Goal: Task Accomplishment & Management: Manage account settings

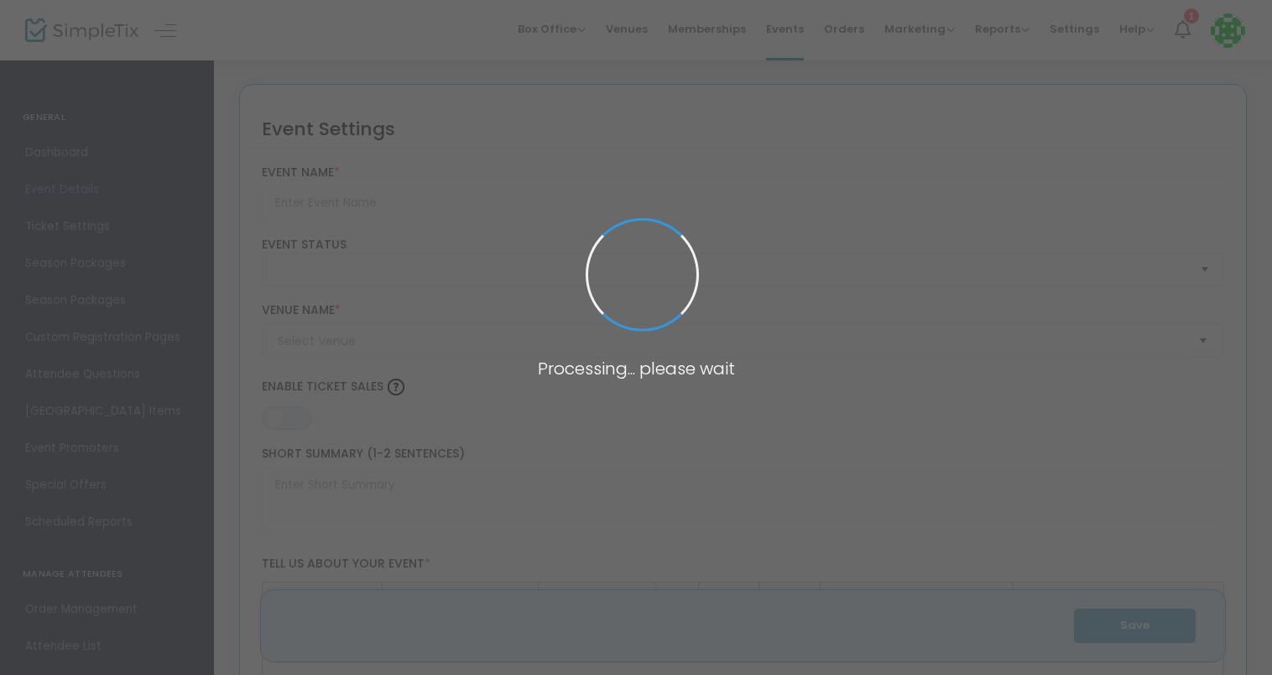
type input "2023 Fall Raptor Training Course"
type textarea "This Course includes five consecutive webinar classes that occur once a week. E…"
type input "Buy Tickets"
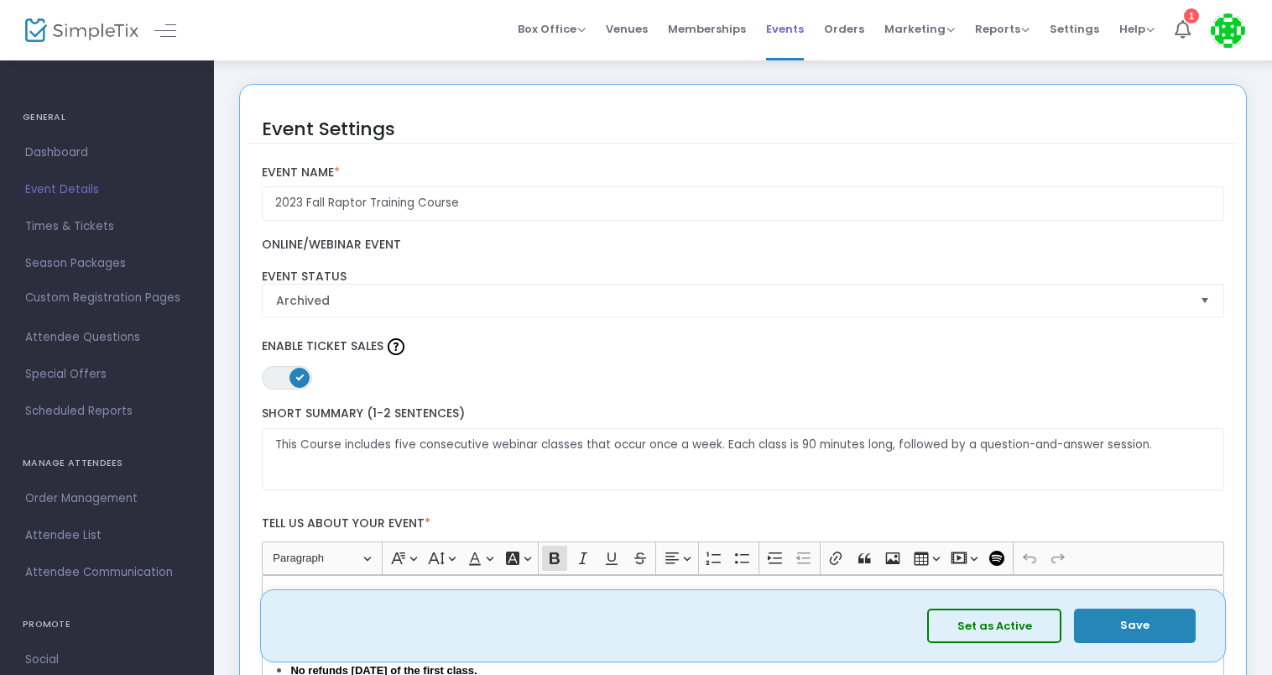
click at [788, 22] on span "Events" at bounding box center [785, 29] width 38 height 43
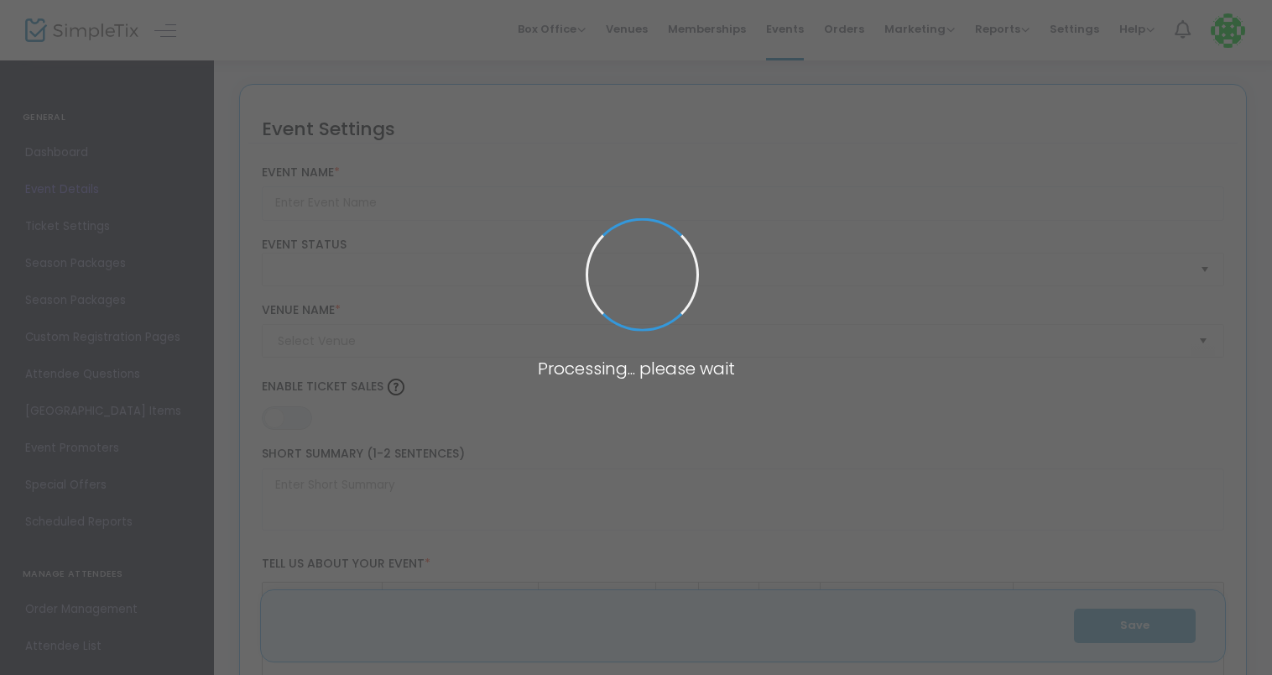
type input "2023 Fall Raptor Training Course"
type textarea "This Course includes five consecutive webinar classes that occur once a week. E…"
type input "Buy Tickets"
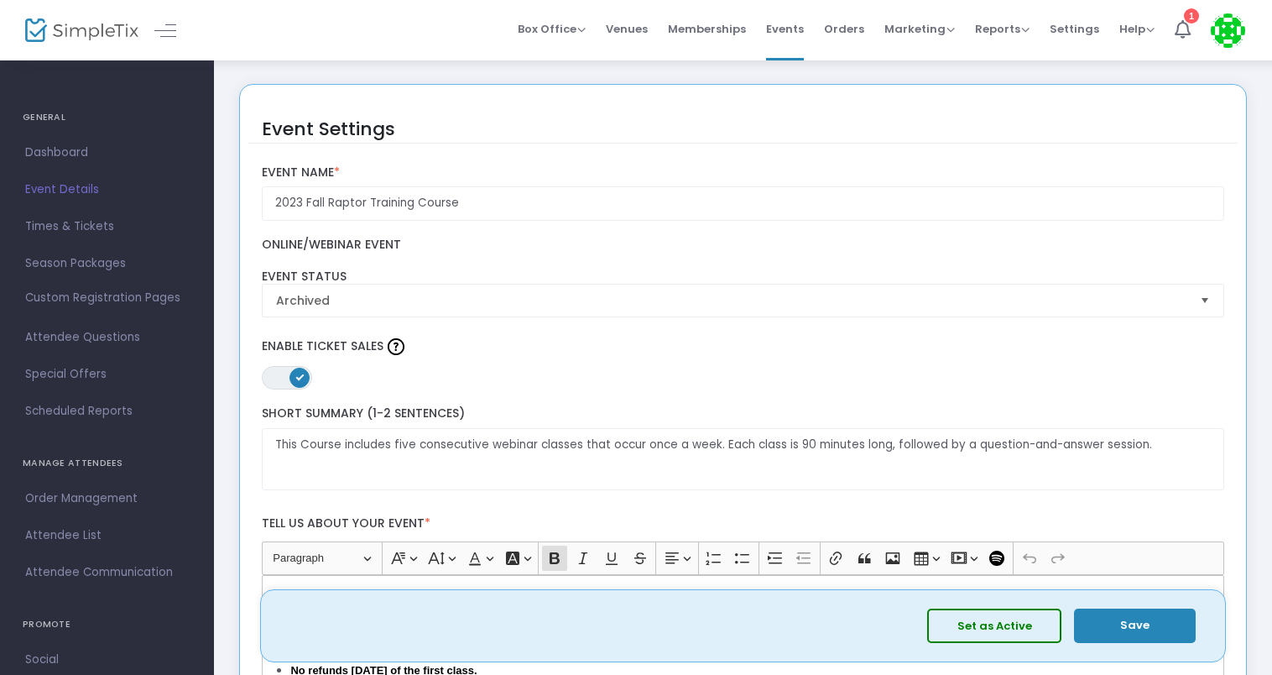
scroll to position [590, 0]
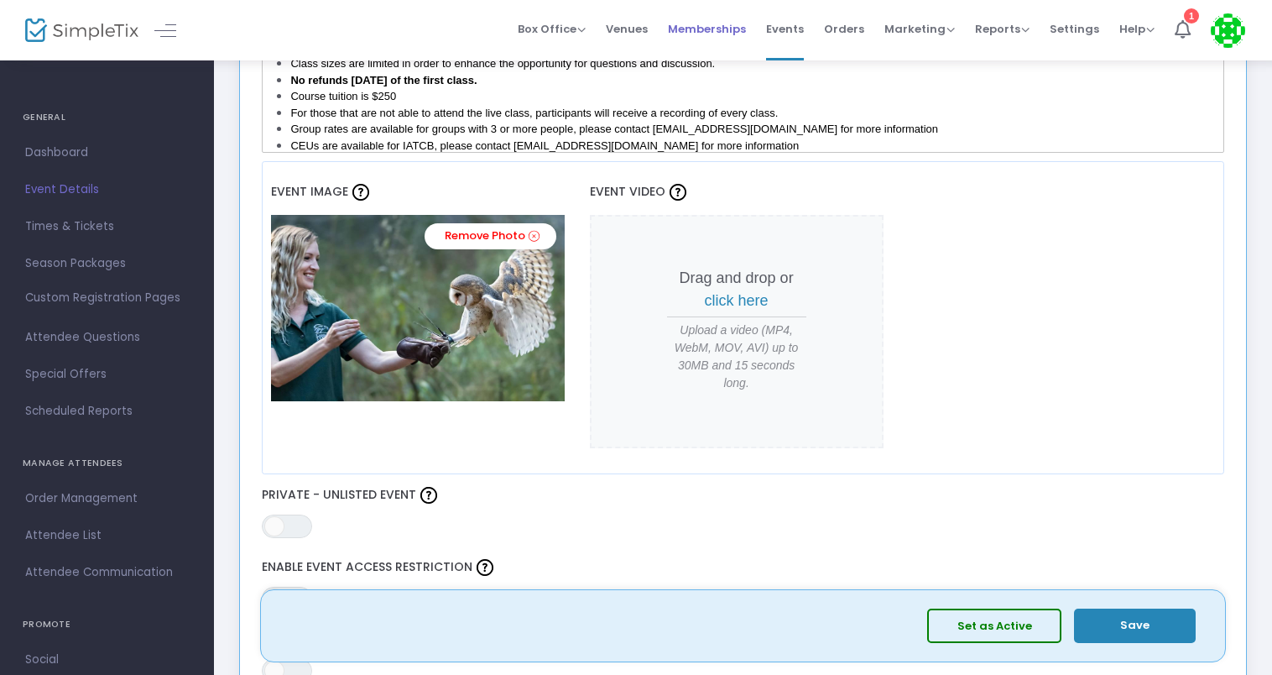
click at [737, 29] on span "Memberships" at bounding box center [707, 29] width 78 height 43
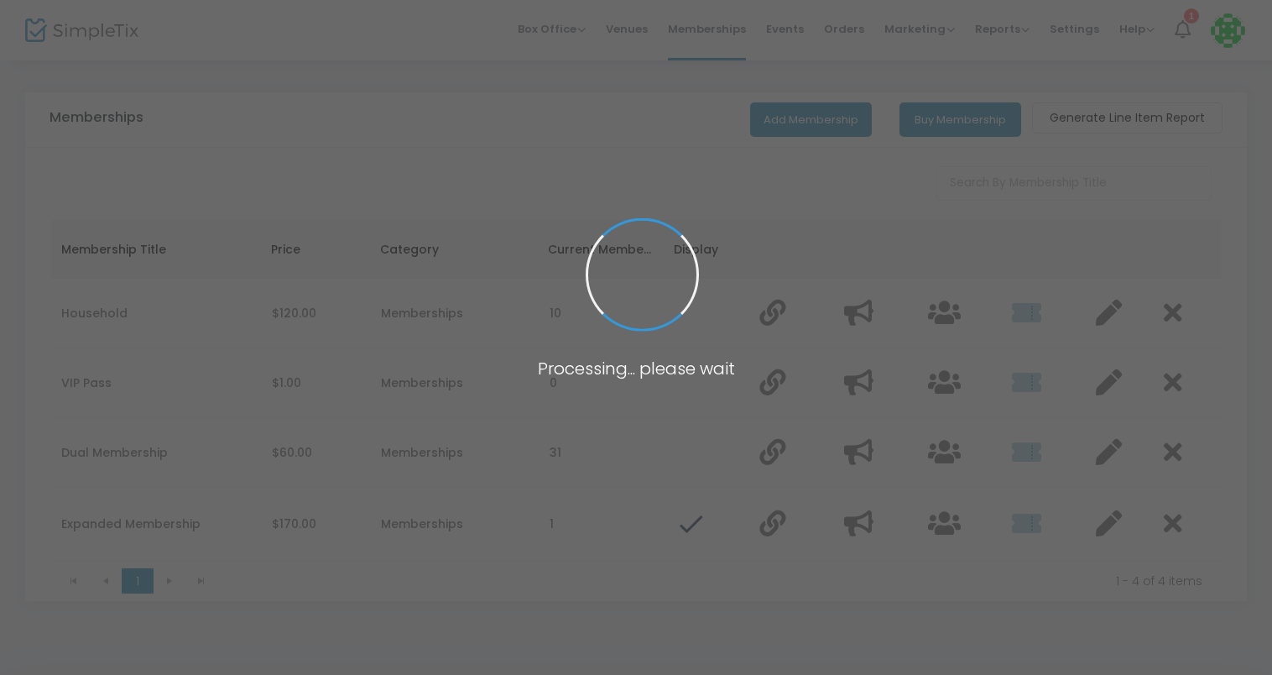
click at [792, 28] on span at bounding box center [636, 337] width 1272 height 675
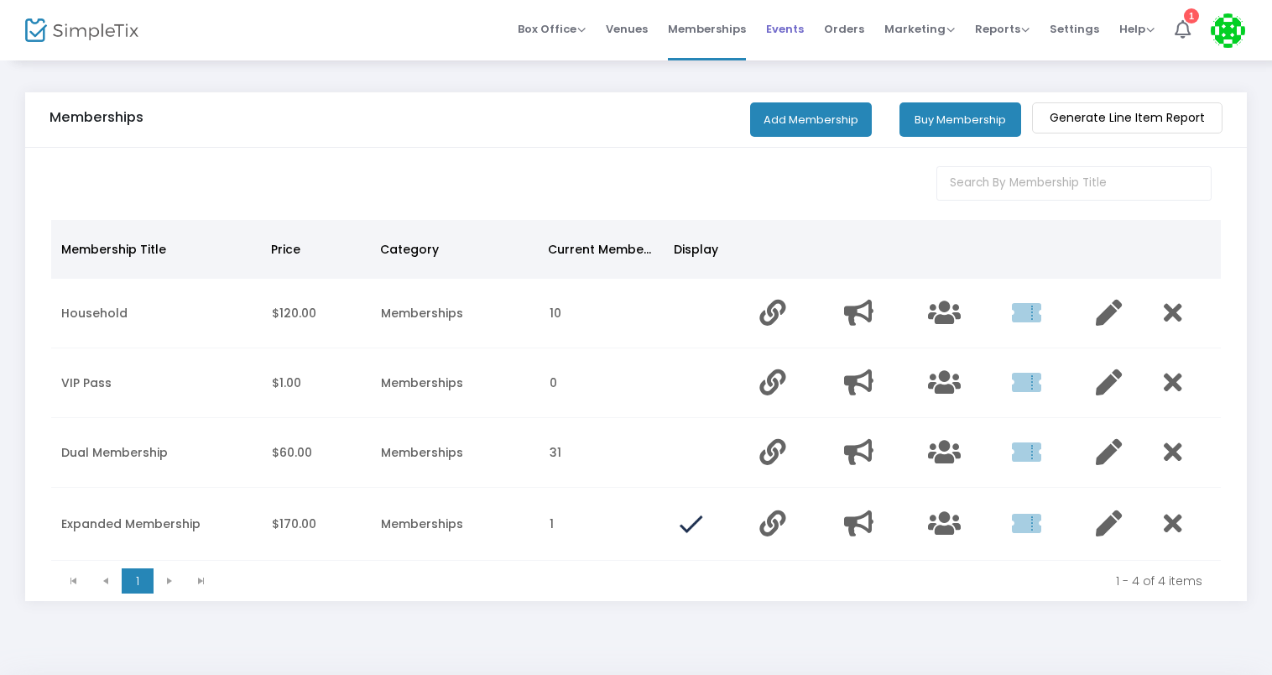
click at [796, 28] on span "Events" at bounding box center [785, 29] width 38 height 43
